Goal: Information Seeking & Learning: Learn about a topic

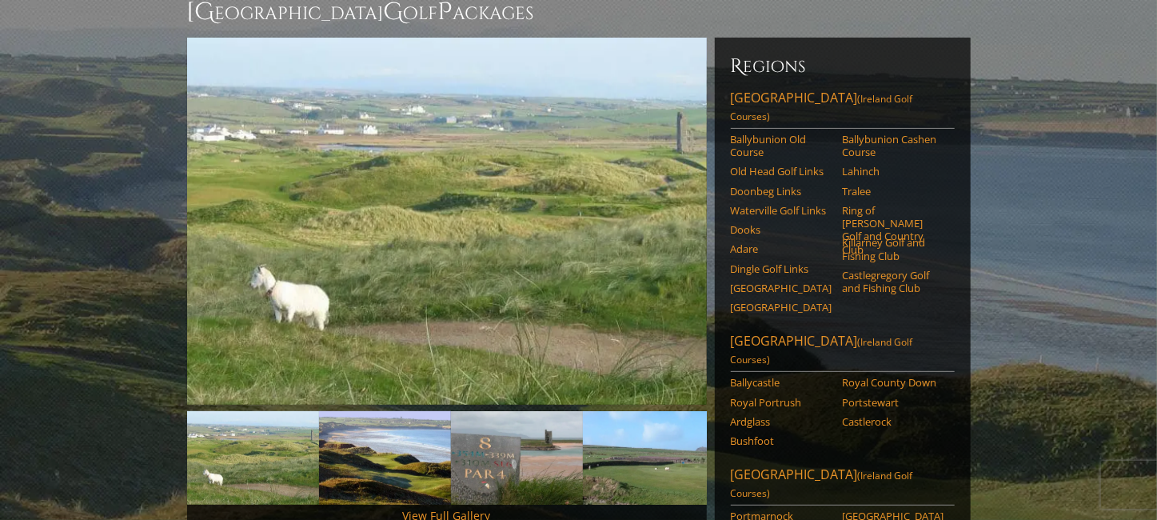
scroll to position [160, 0]
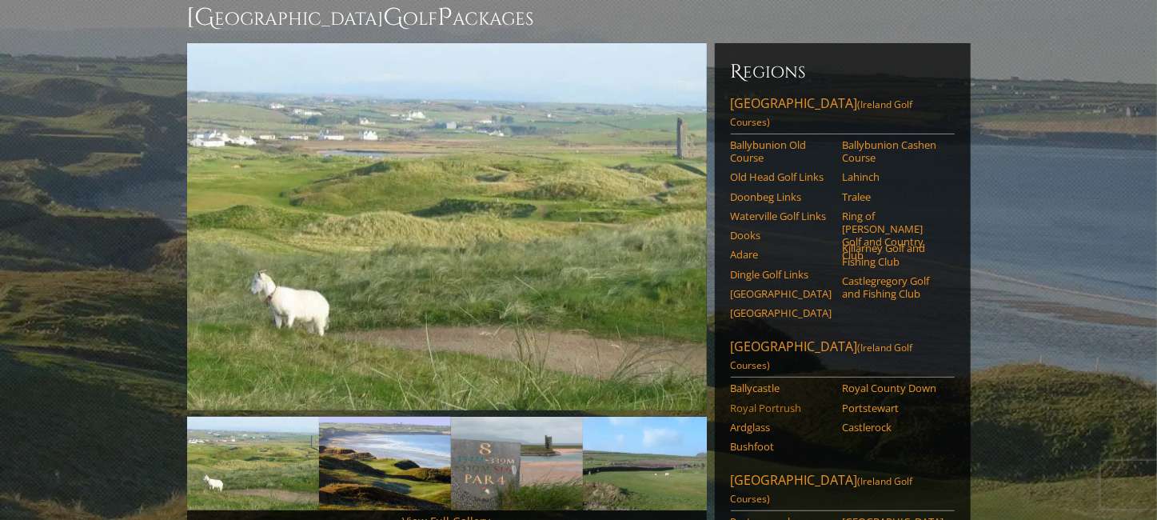
click at [782, 401] on link "Royal Portrush" at bounding box center [782, 407] width 102 height 13
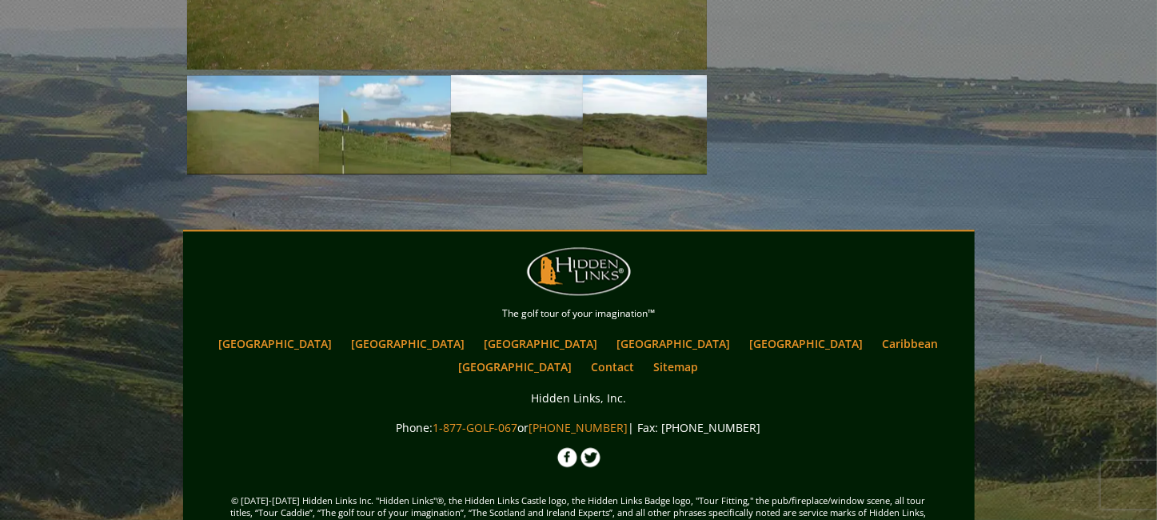
scroll to position [1807, 0]
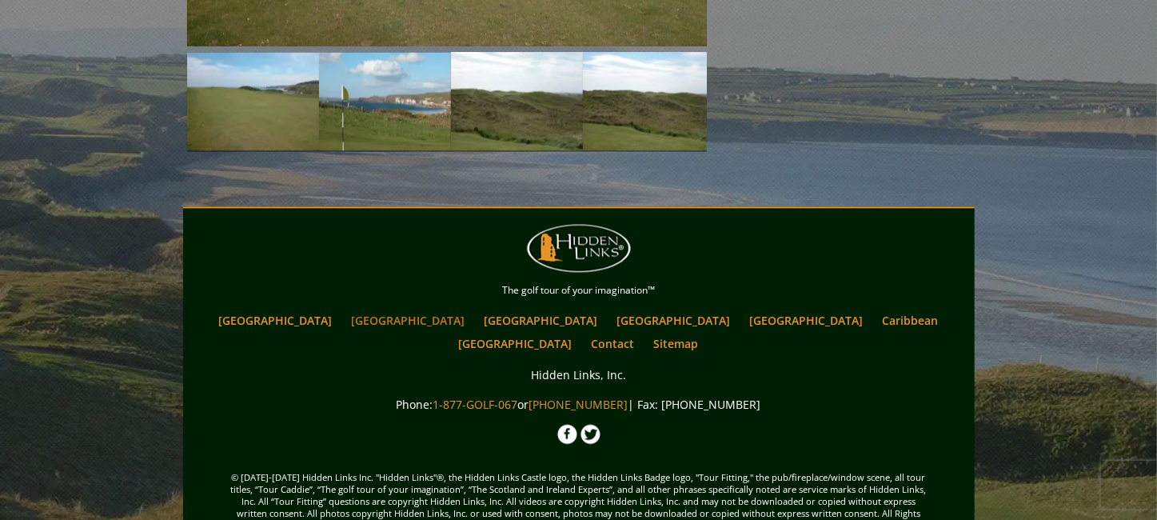
click at [401, 309] on link "[GEOGRAPHIC_DATA]" at bounding box center [409, 320] width 130 height 23
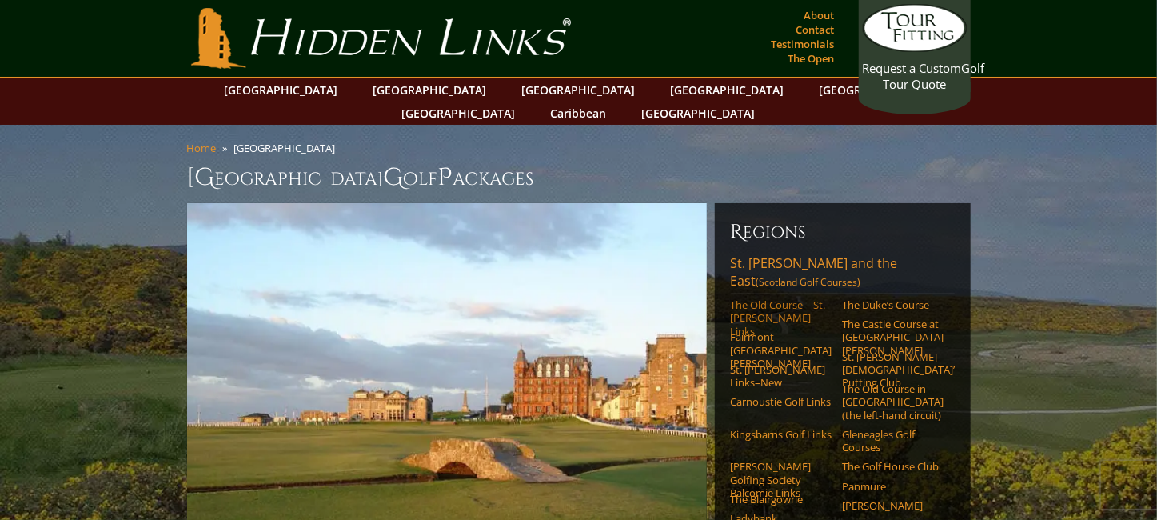
click at [762, 298] on link "The Old Course – St. Andrews Links" at bounding box center [782, 317] width 102 height 39
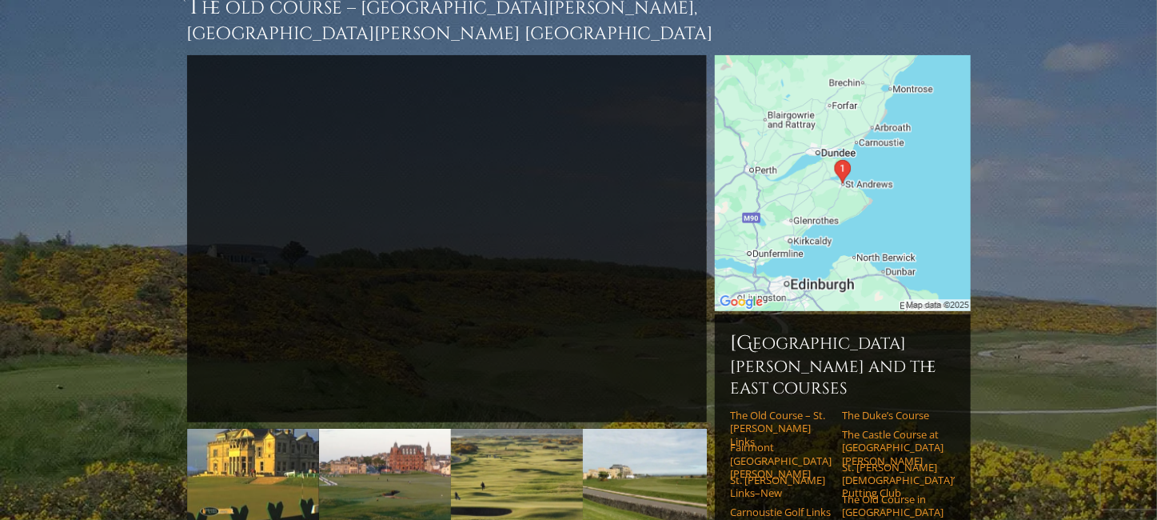
scroll to position [240, 0]
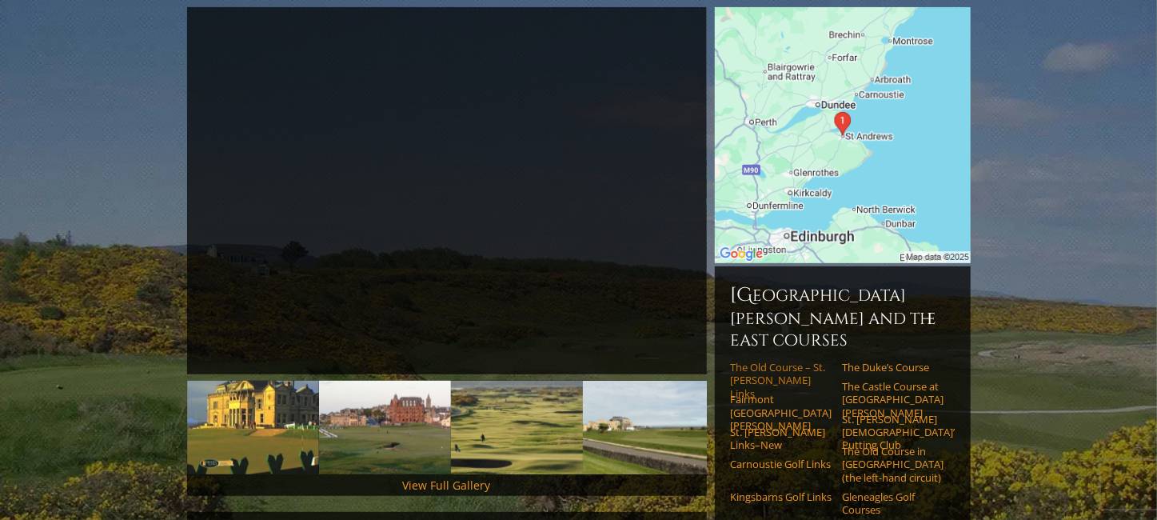
click at [766, 361] on link "The Old Course – St. Andrews Links" at bounding box center [782, 380] width 102 height 39
